Goal: Task Accomplishment & Management: Manage account settings

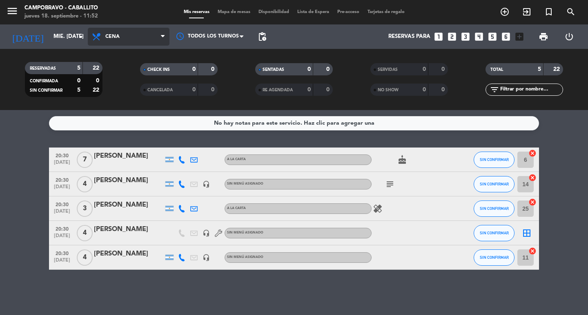
click at [120, 31] on span "Cena" at bounding box center [129, 37] width 82 height 18
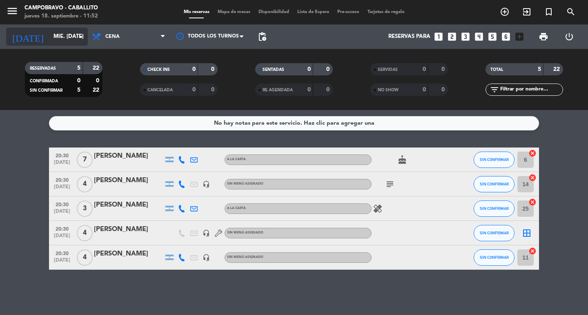
click at [56, 32] on input "mié. [DATE]" at bounding box center [85, 36] width 72 height 15
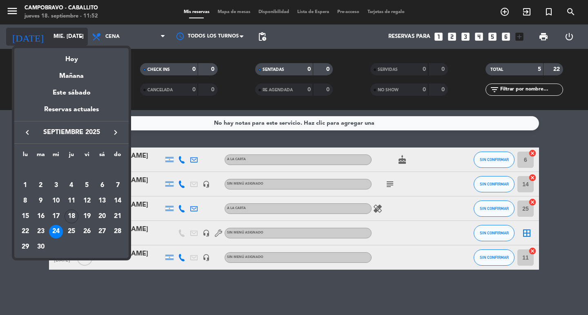
click at [73, 58] on div "Hoy" at bounding box center [71, 56] width 114 height 17
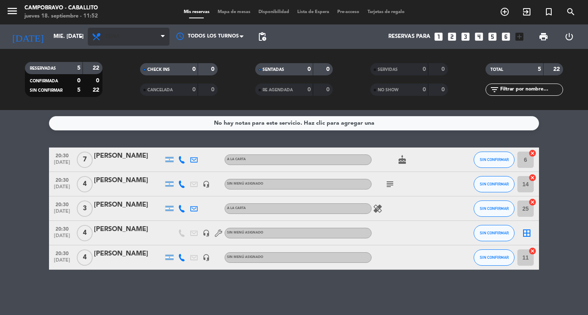
type input "[DEMOGRAPHIC_DATA] [DATE]"
click at [113, 30] on span "Cena" at bounding box center [129, 37] width 82 height 18
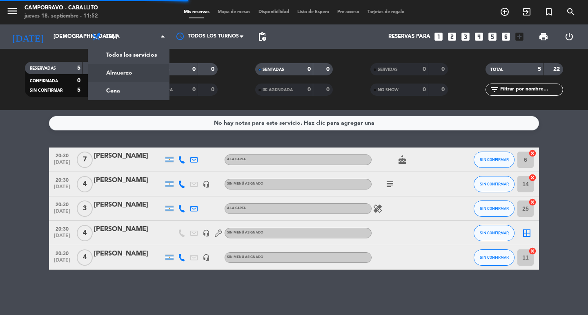
click at [137, 77] on div "menu Campobravo - caballito jueves 18. septiembre - 11:52 Mis reservas Mapa de …" at bounding box center [294, 55] width 588 height 110
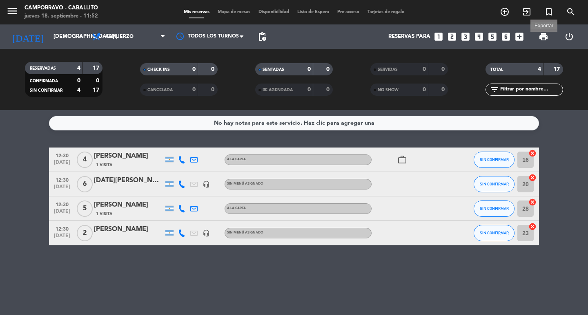
click at [545, 38] on span "print" at bounding box center [543, 37] width 10 height 10
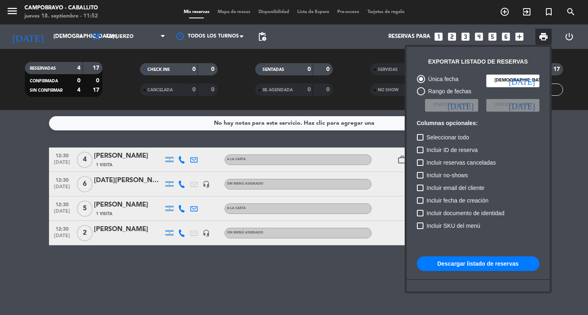
click at [486, 265] on button "Descargar listado de reservas" at bounding box center [478, 264] width 122 height 15
drag, startPoint x: 294, startPoint y: 140, endPoint x: 288, endPoint y: 141, distance: 5.8
click at [289, 140] on div at bounding box center [294, 157] width 588 height 315
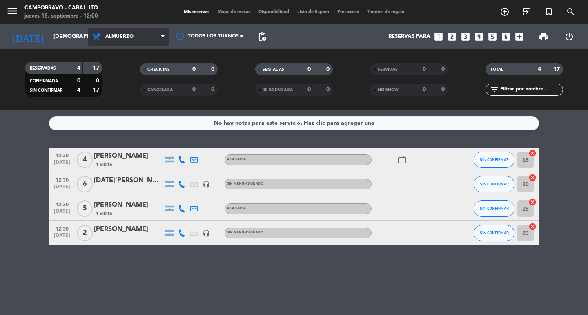
click at [100, 37] on icon at bounding box center [97, 37] width 12 height 10
click at [115, 89] on div "menu Campobravo - caballito jueves 18. septiembre - 12:00 Mis reservas Mapa de …" at bounding box center [294, 55] width 588 height 110
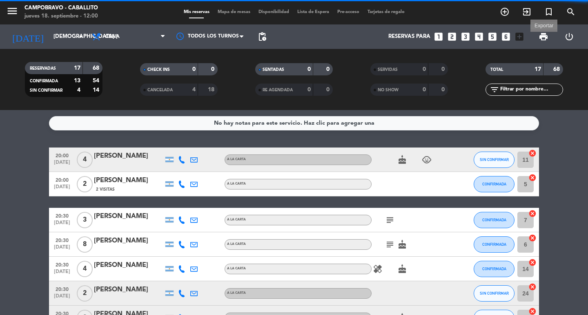
click at [541, 37] on span "print" at bounding box center [543, 37] width 10 height 10
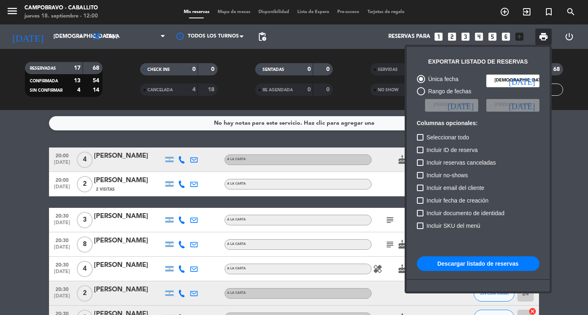
click at [473, 267] on button "Descargar listado de reservas" at bounding box center [478, 264] width 122 height 15
